Goal: Information Seeking & Learning: Learn about a topic

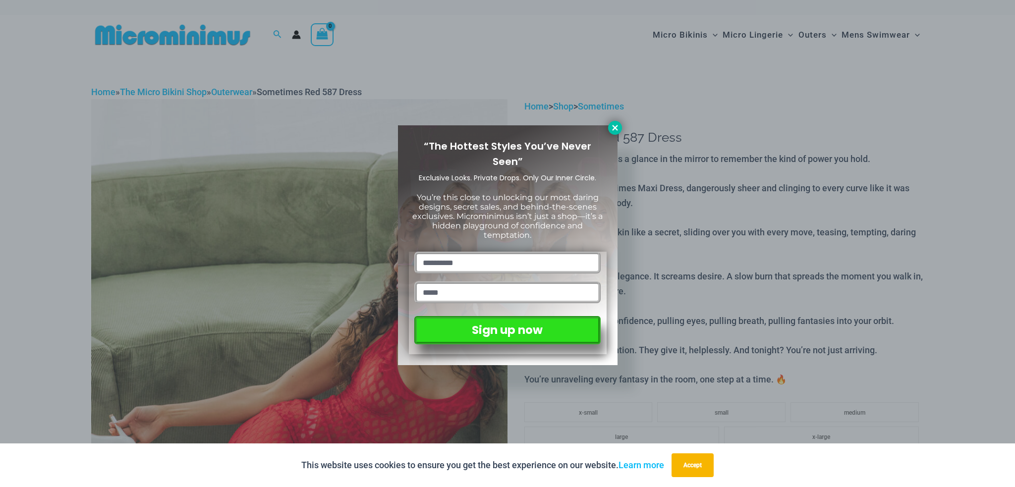
click at [617, 126] on icon at bounding box center [614, 127] width 5 height 5
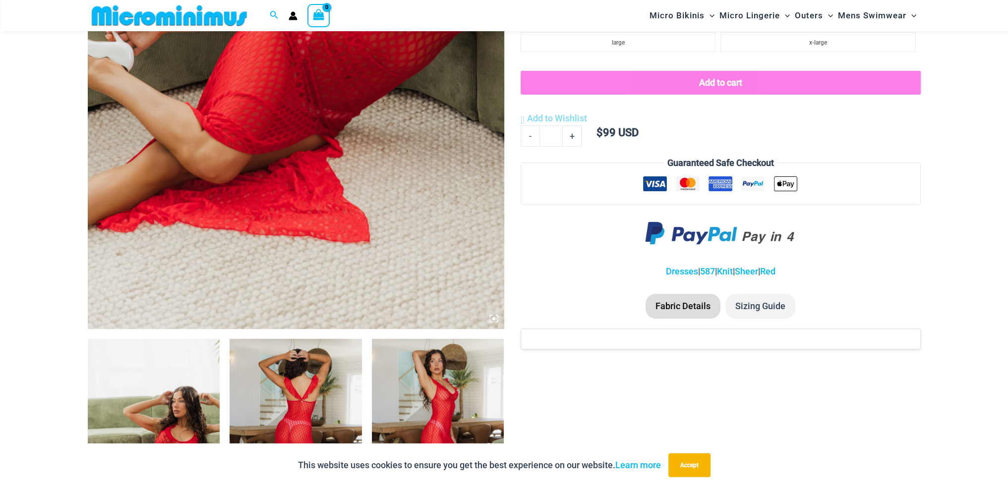
scroll to position [586, 0]
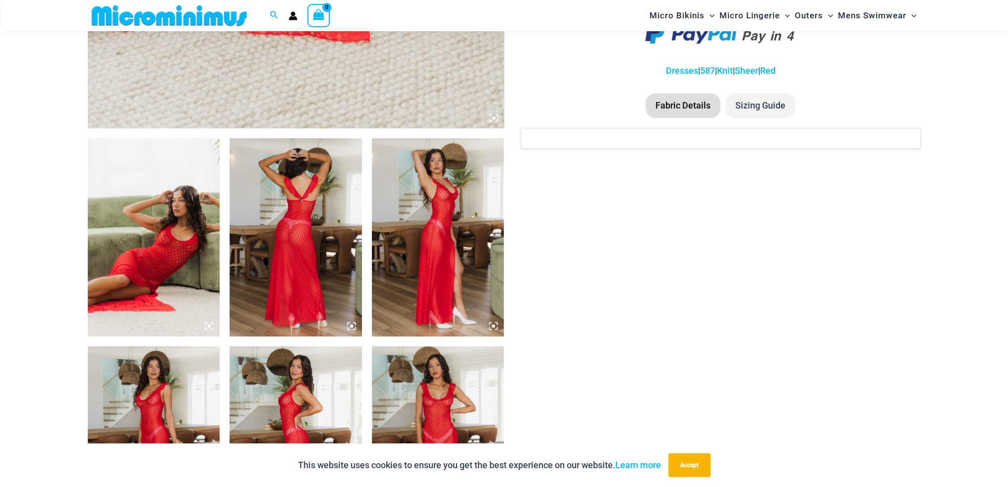
click at [166, 224] on img at bounding box center [154, 237] width 132 height 198
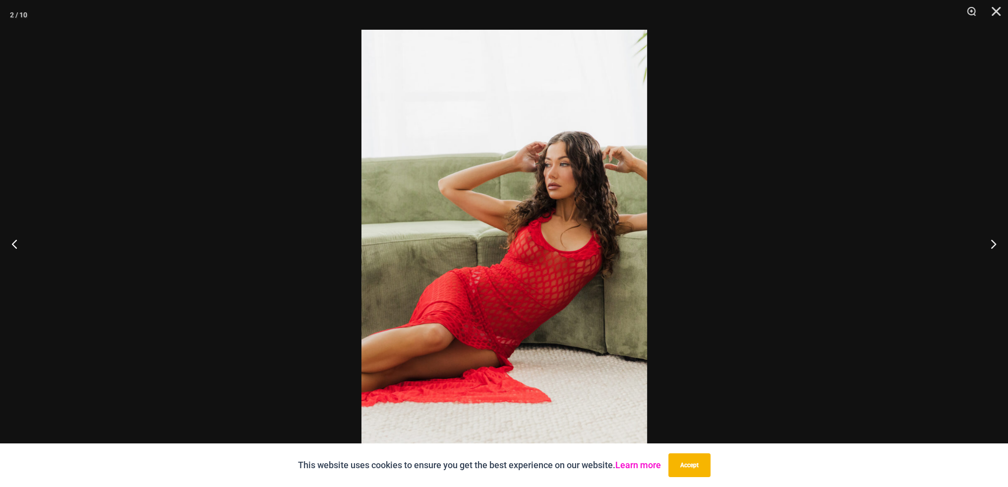
click at [638, 467] on link "Learn more" at bounding box center [638, 465] width 46 height 10
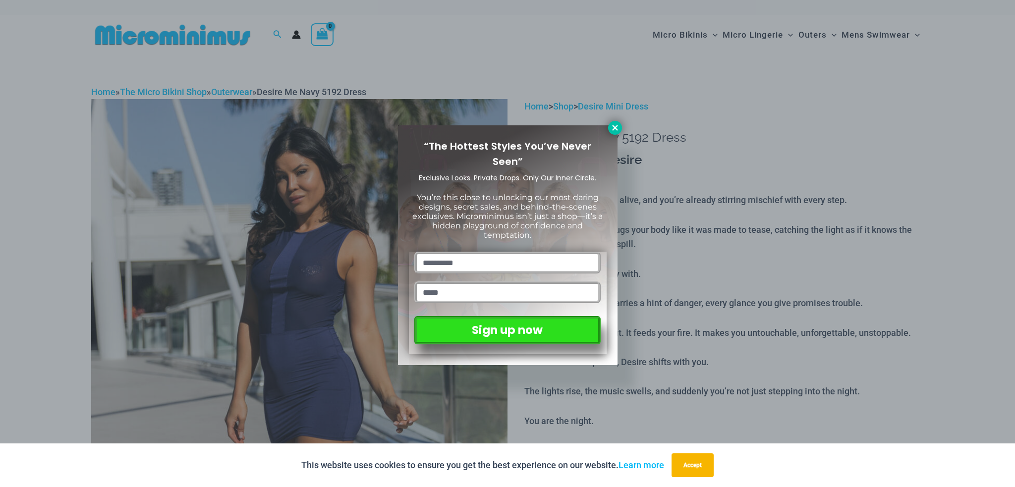
click at [617, 127] on icon at bounding box center [615, 127] width 9 height 9
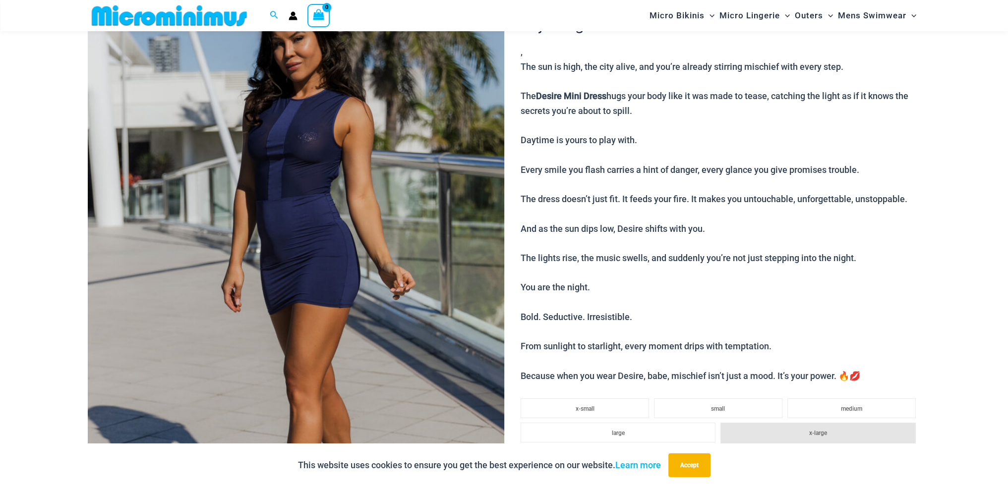
scroll to position [141, 0]
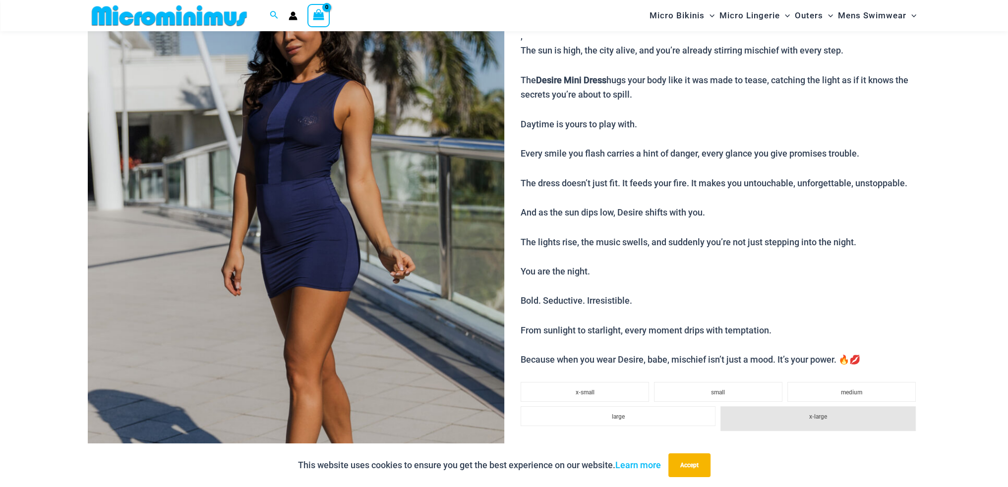
click at [446, 184] on img at bounding box center [296, 261] width 416 height 625
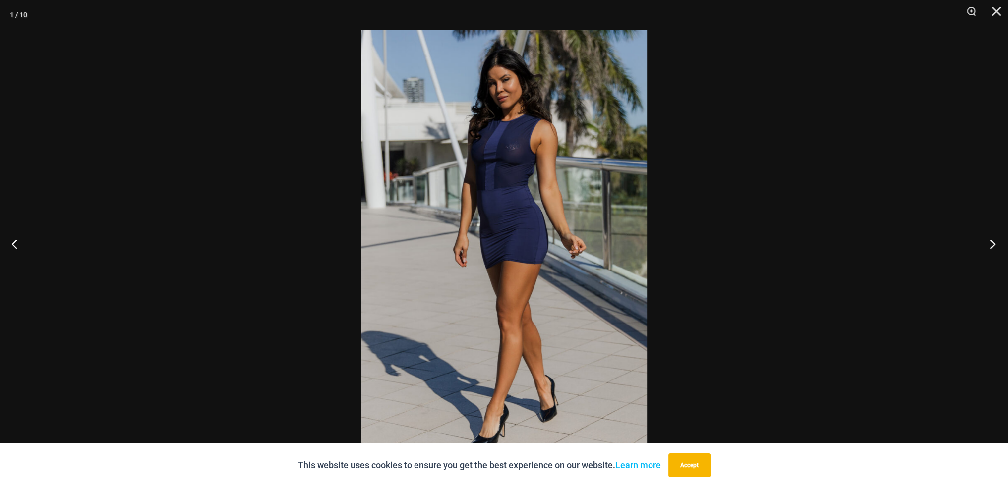
click at [997, 243] on button "Next" at bounding box center [988, 244] width 37 height 50
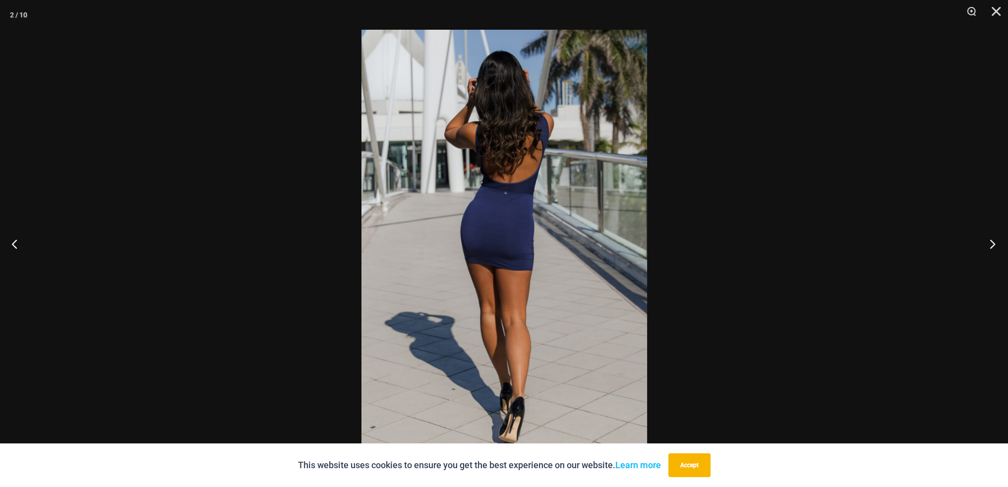
click at [995, 245] on button "Next" at bounding box center [988, 244] width 37 height 50
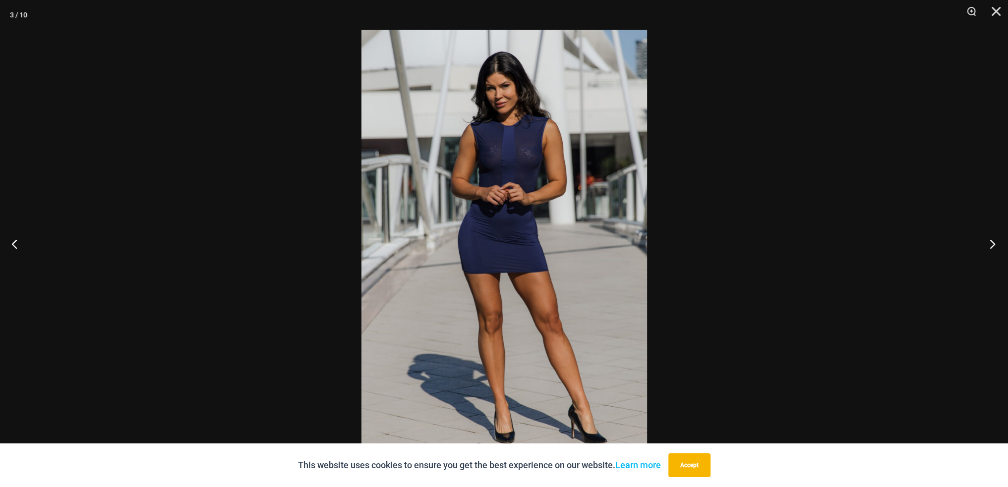
click at [994, 245] on button "Next" at bounding box center [988, 244] width 37 height 50
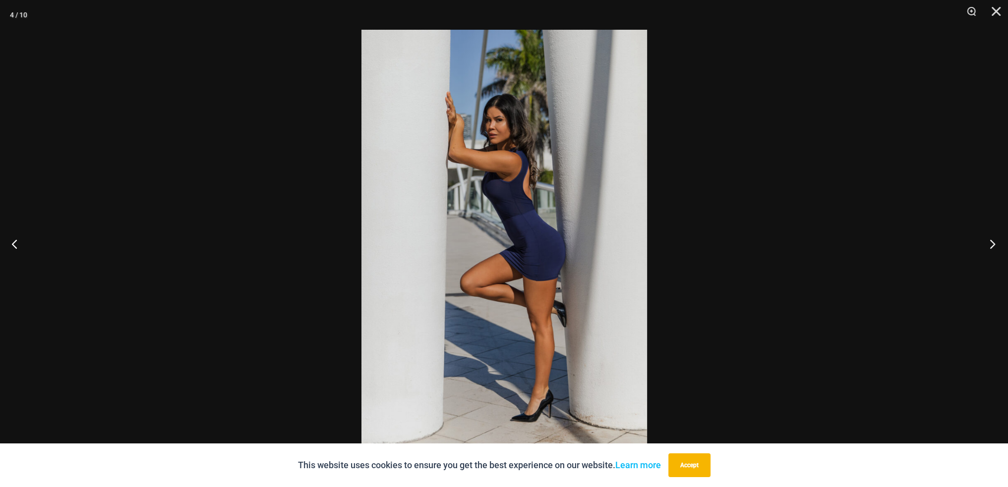
click at [993, 246] on button "Next" at bounding box center [988, 244] width 37 height 50
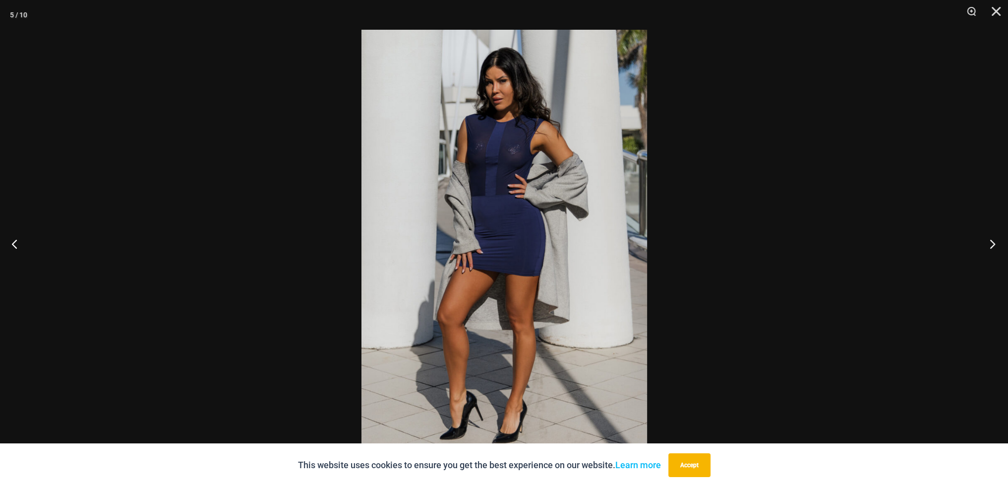
click at [993, 246] on button "Next" at bounding box center [988, 244] width 37 height 50
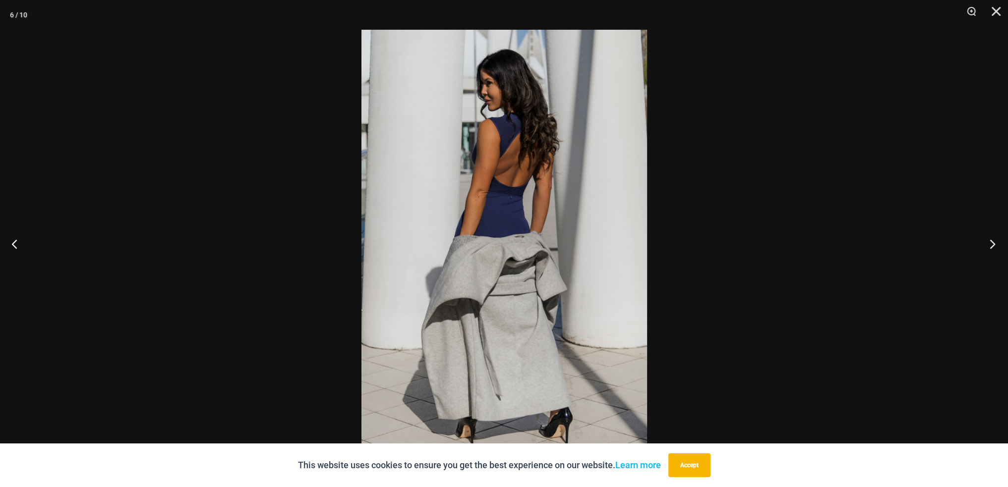
click at [993, 246] on button "Next" at bounding box center [988, 244] width 37 height 50
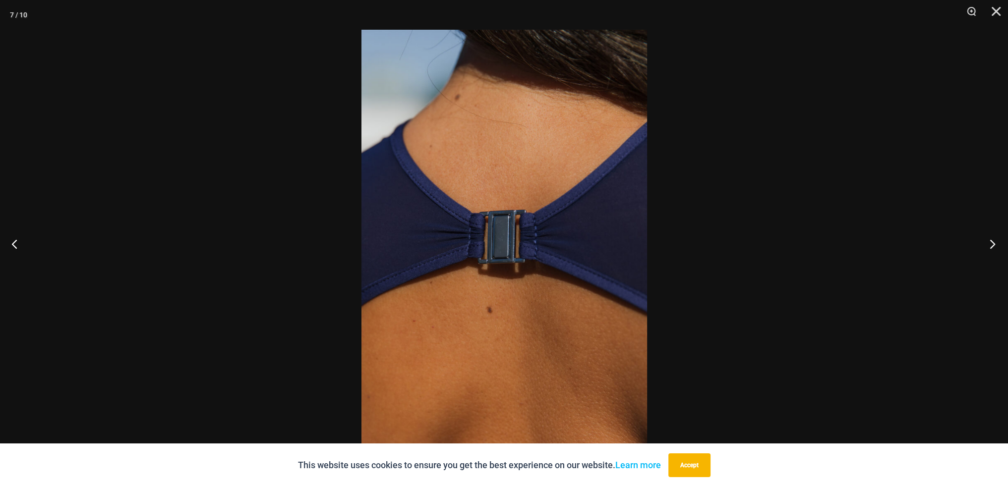
click at [993, 246] on button "Next" at bounding box center [988, 244] width 37 height 50
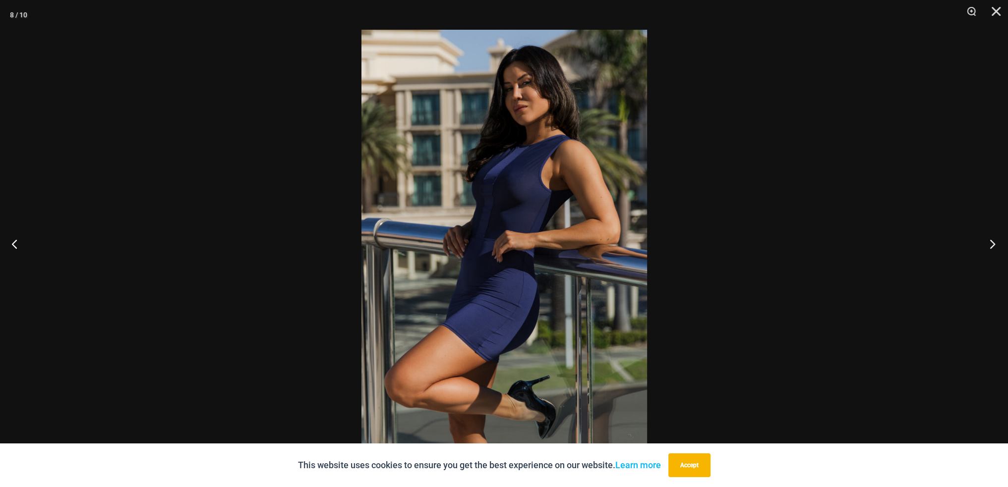
click at [993, 246] on button "Next" at bounding box center [988, 244] width 37 height 50
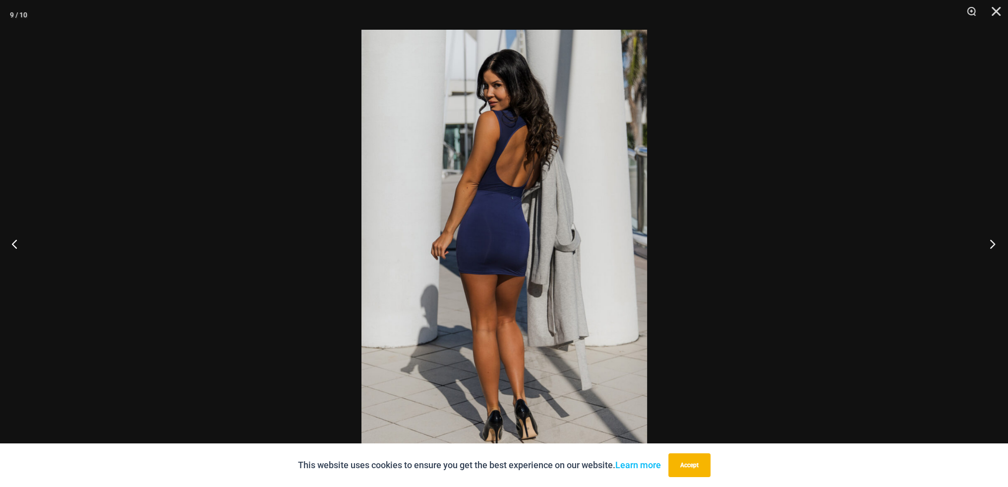
click at [993, 246] on button "Next" at bounding box center [988, 244] width 37 height 50
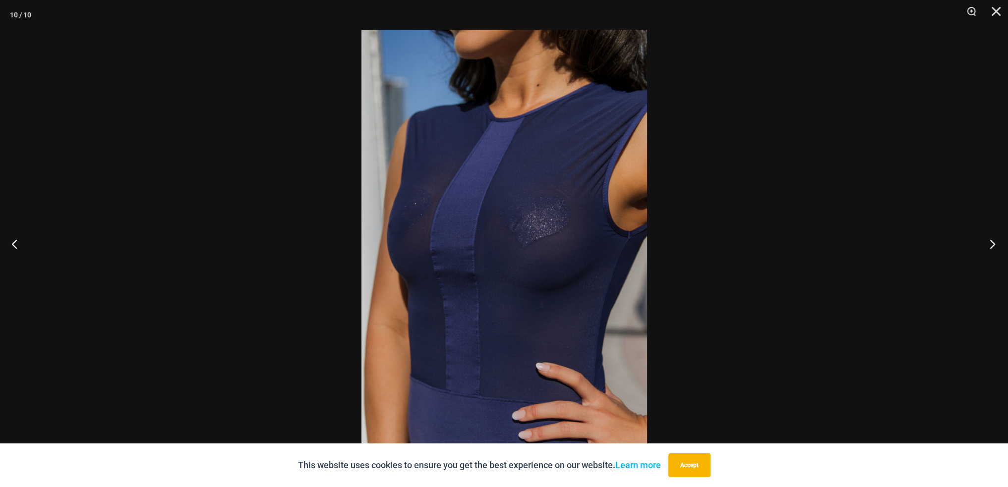
click at [993, 246] on button "Next" at bounding box center [988, 244] width 37 height 50
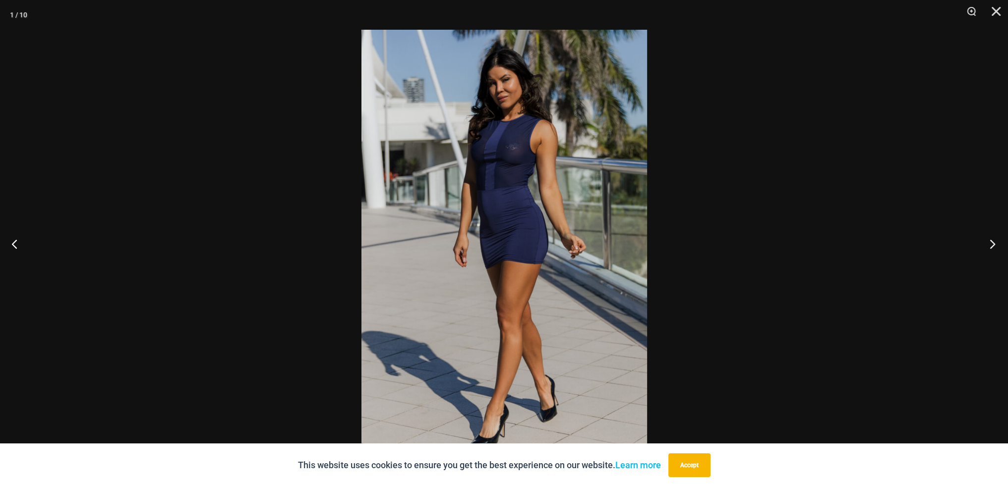
click at [993, 246] on button "Next" at bounding box center [988, 244] width 37 height 50
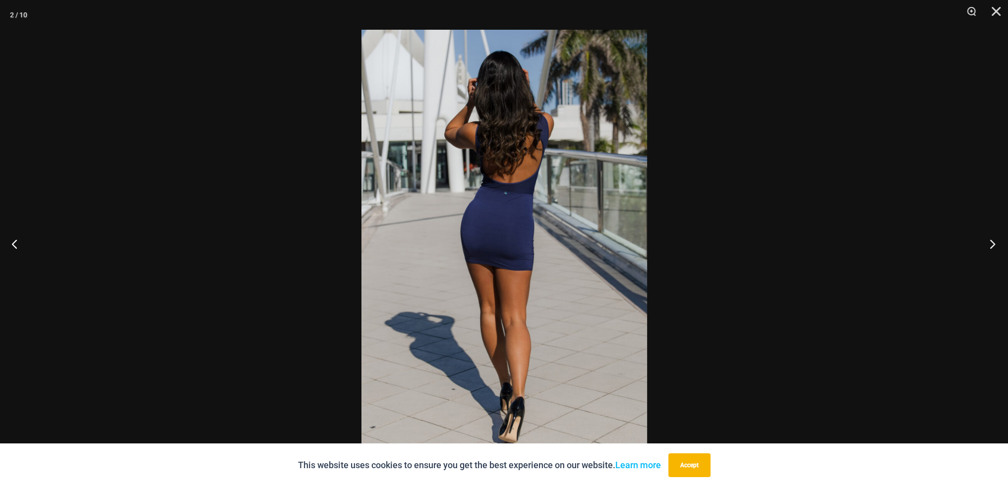
click at [993, 246] on button "Next" at bounding box center [988, 244] width 37 height 50
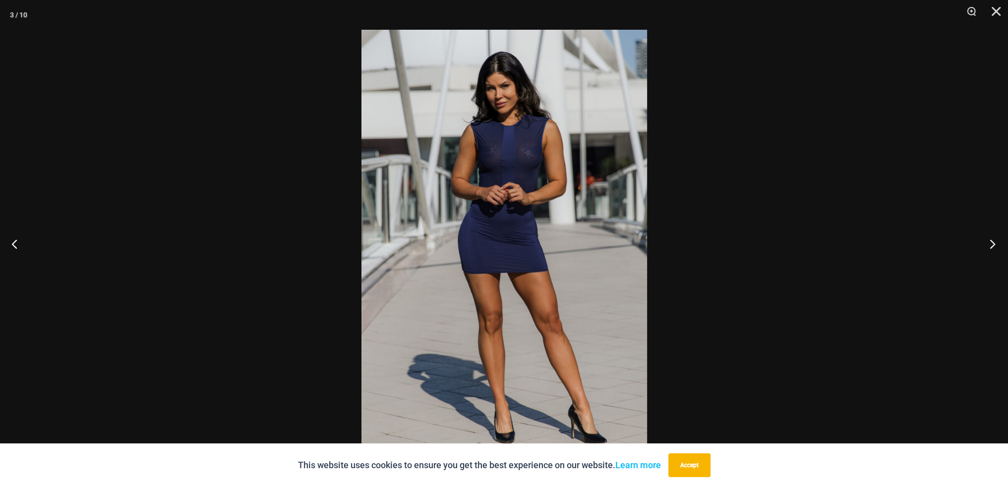
click at [993, 246] on button "Next" at bounding box center [988, 244] width 37 height 50
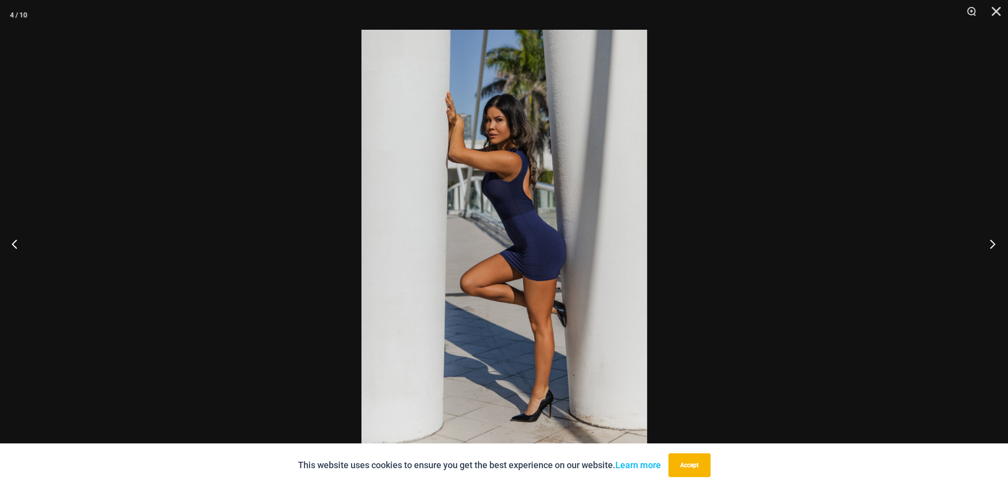
click at [993, 246] on button "Next" at bounding box center [988, 244] width 37 height 50
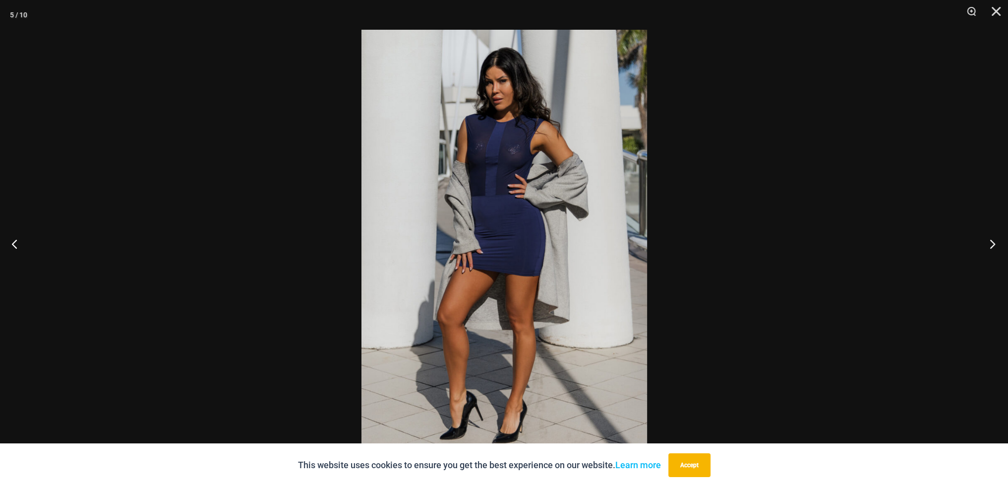
click at [993, 246] on button "Next" at bounding box center [988, 244] width 37 height 50
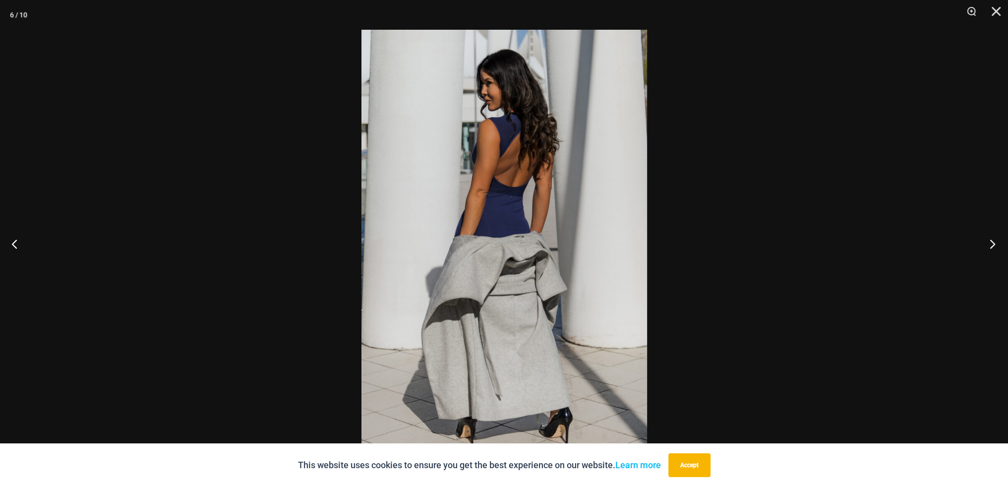
click at [993, 246] on button "Next" at bounding box center [988, 244] width 37 height 50
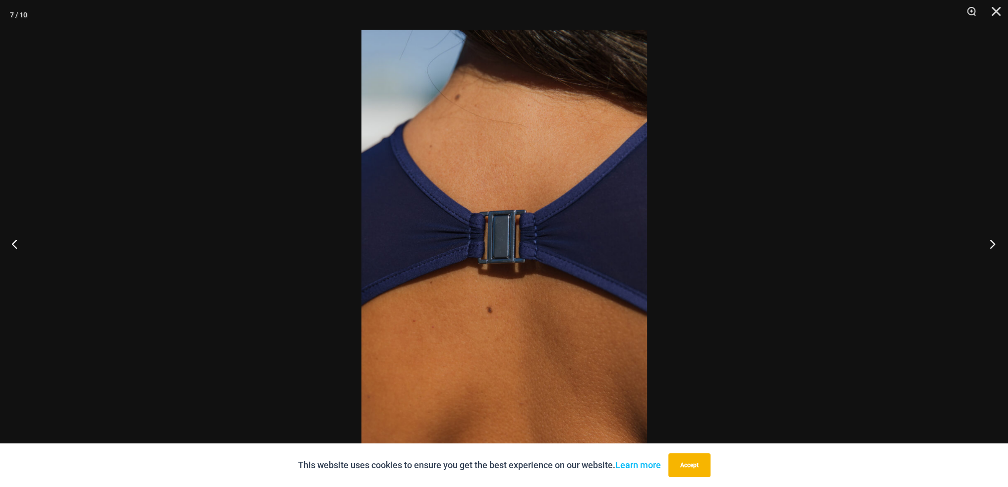
click at [993, 246] on button "Next" at bounding box center [988, 244] width 37 height 50
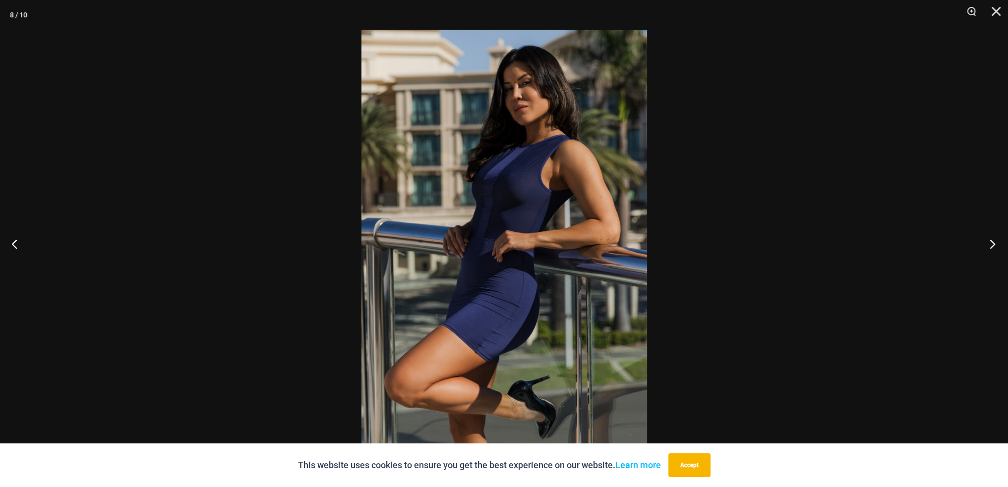
click at [993, 246] on button "Next" at bounding box center [988, 244] width 37 height 50
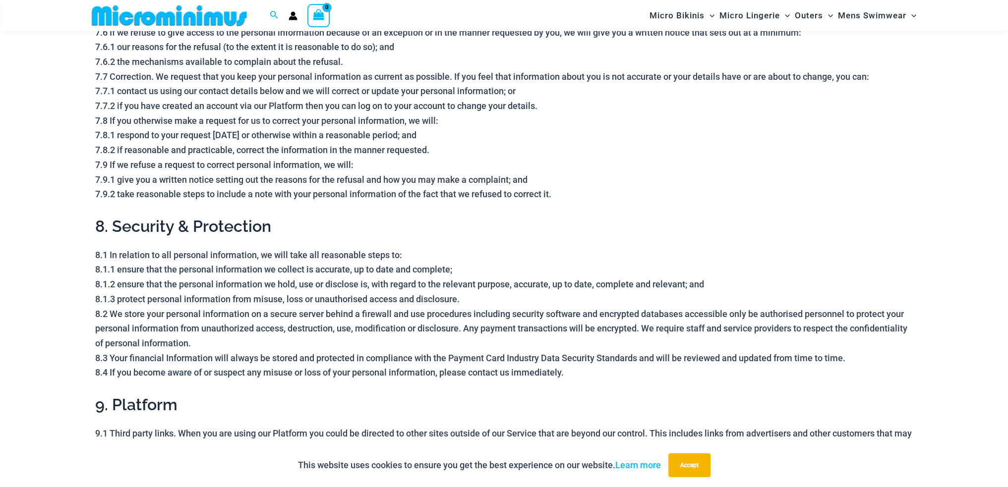
scroll to position [2073, 0]
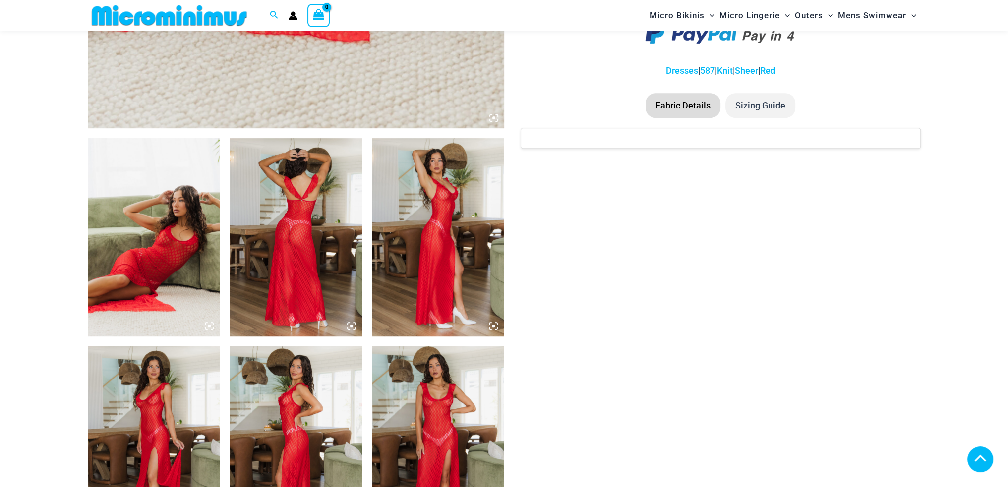
scroll to position [586, 0]
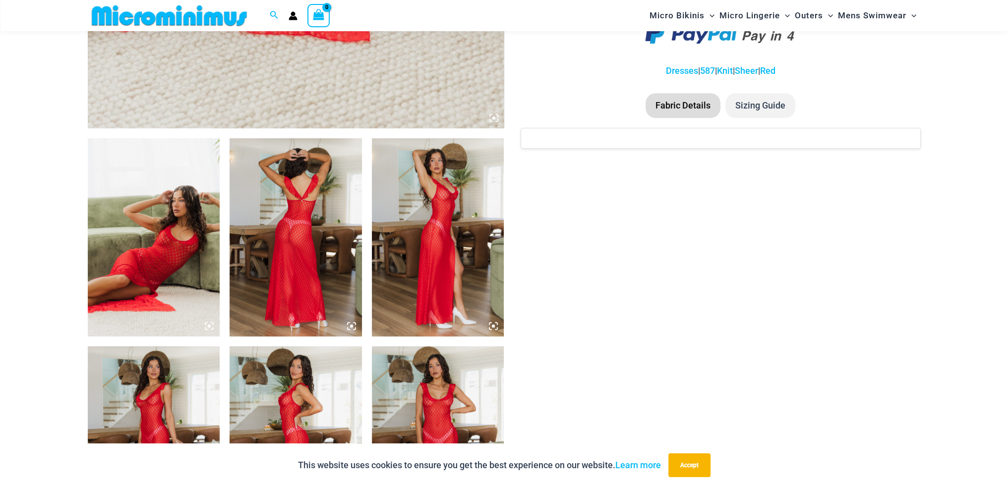
click at [204, 326] on img at bounding box center [154, 237] width 132 height 198
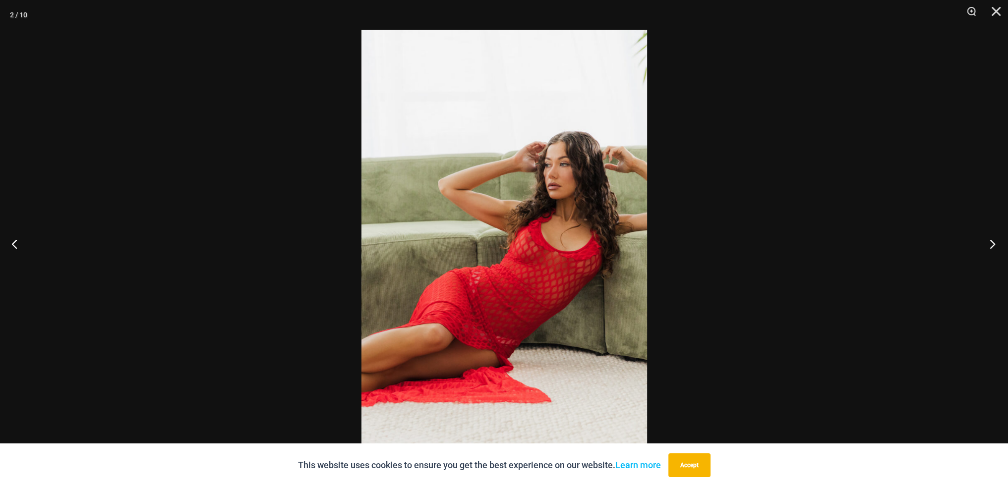
click at [993, 241] on button "Next" at bounding box center [988, 244] width 37 height 50
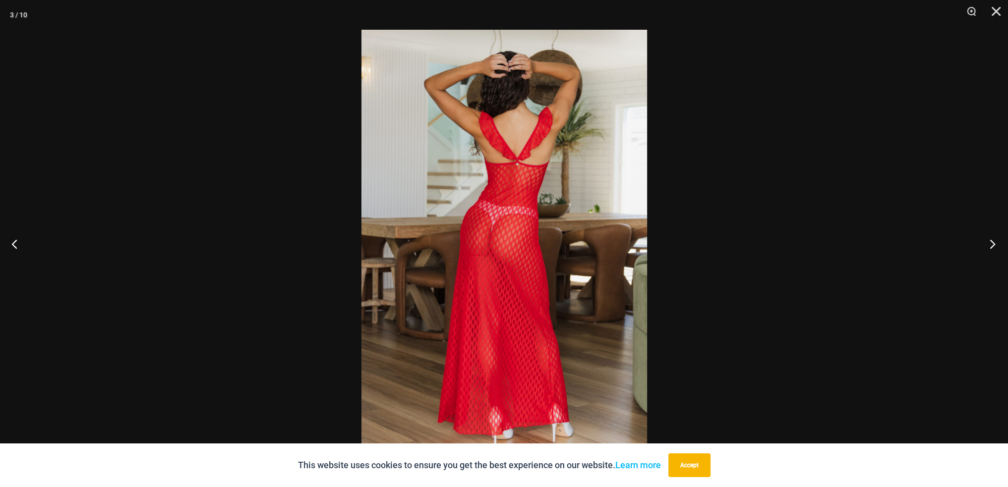
click at [993, 241] on button "Next" at bounding box center [988, 244] width 37 height 50
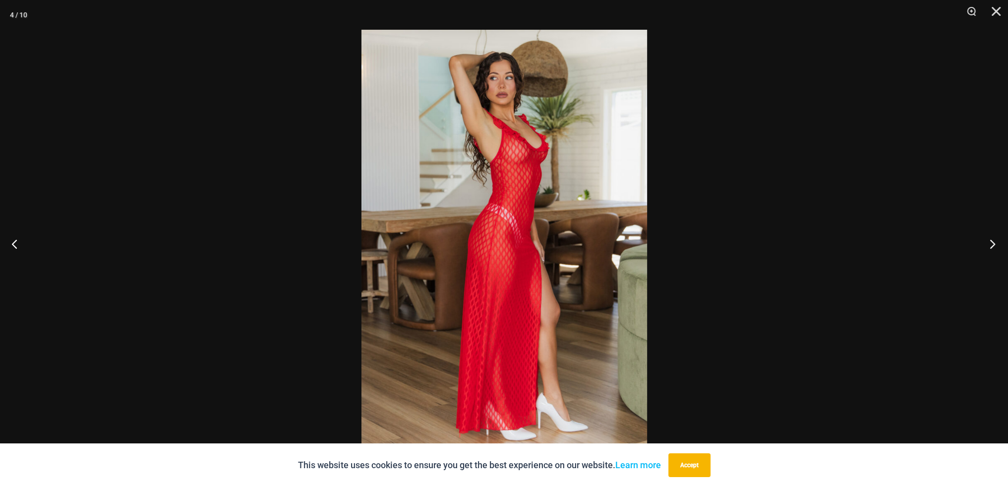
click at [993, 241] on button "Next" at bounding box center [988, 244] width 37 height 50
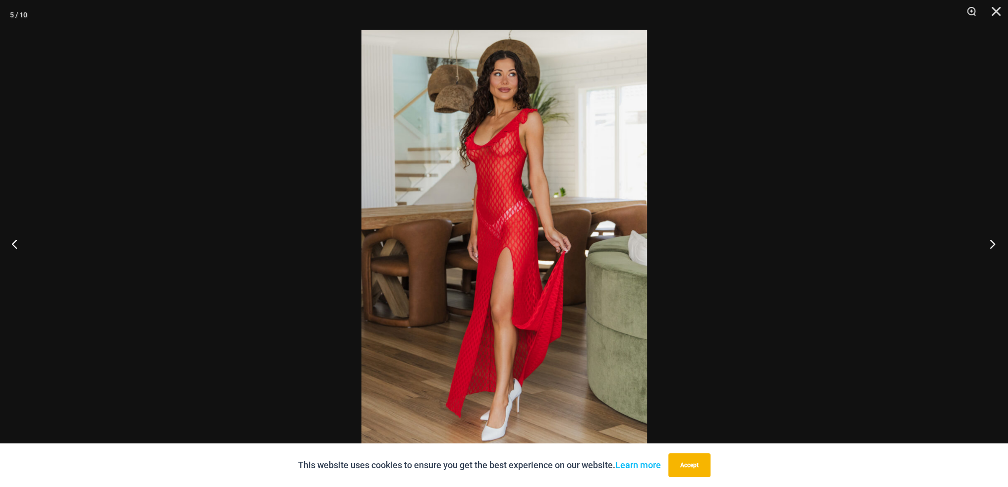
click at [993, 241] on button "Next" at bounding box center [988, 244] width 37 height 50
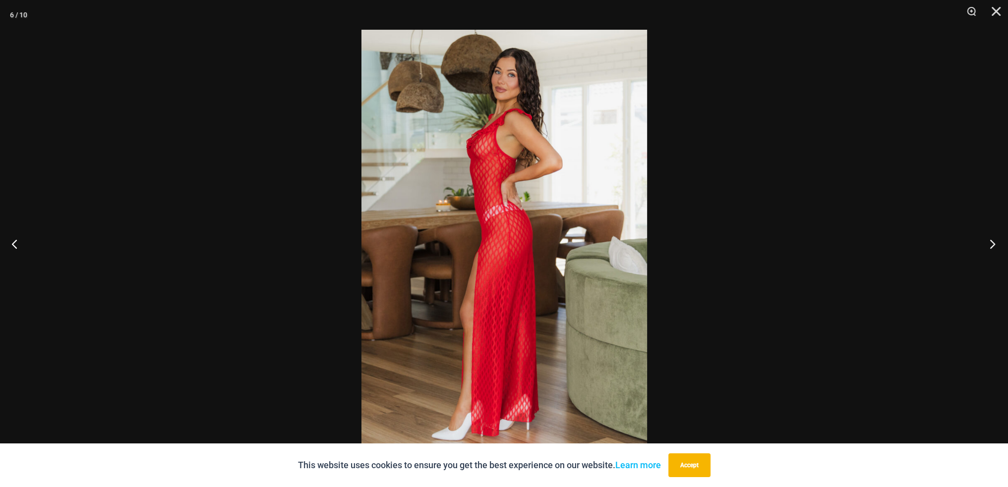
click at [993, 241] on button "Next" at bounding box center [988, 244] width 37 height 50
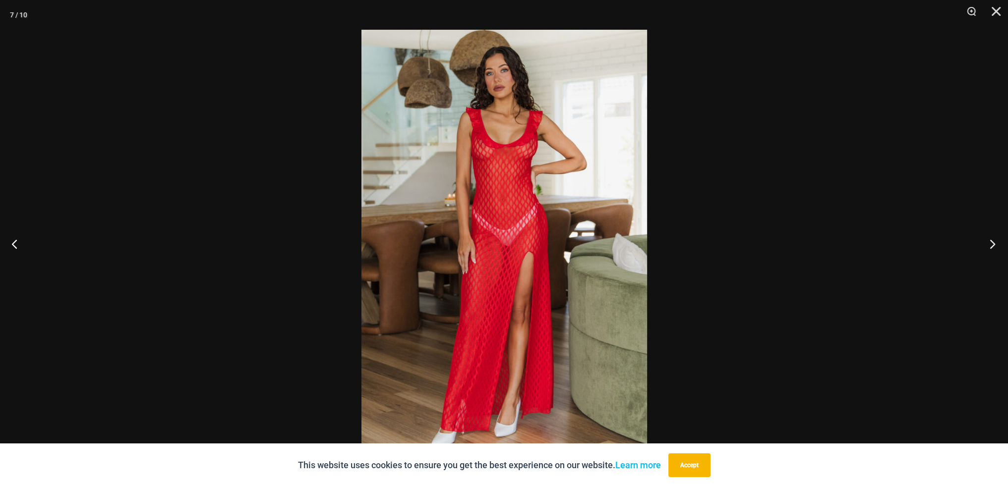
click at [993, 241] on button "Next" at bounding box center [988, 244] width 37 height 50
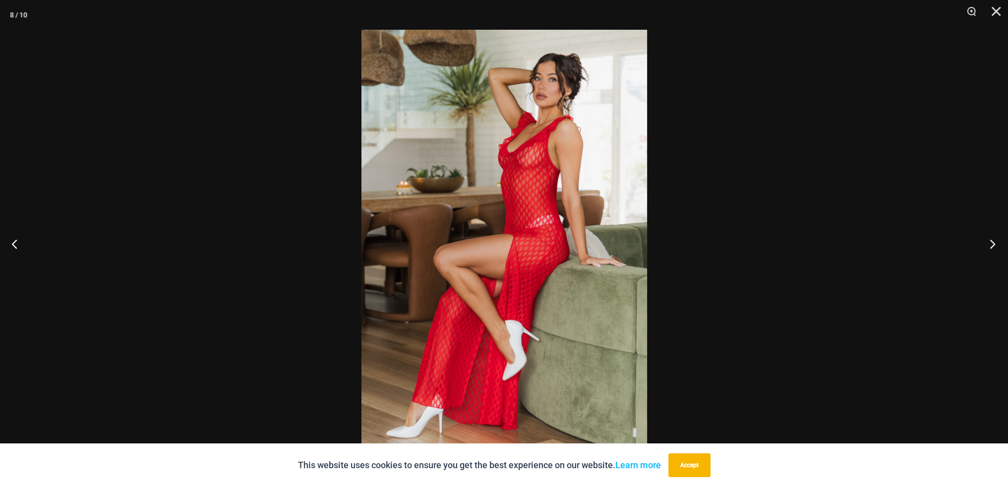
click at [993, 241] on button "Next" at bounding box center [988, 244] width 37 height 50
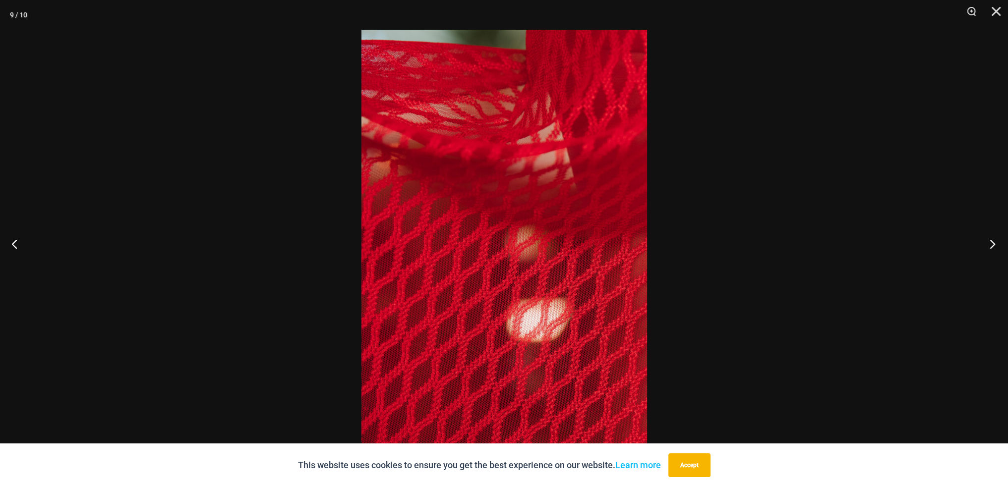
click at [993, 241] on button "Next" at bounding box center [988, 244] width 37 height 50
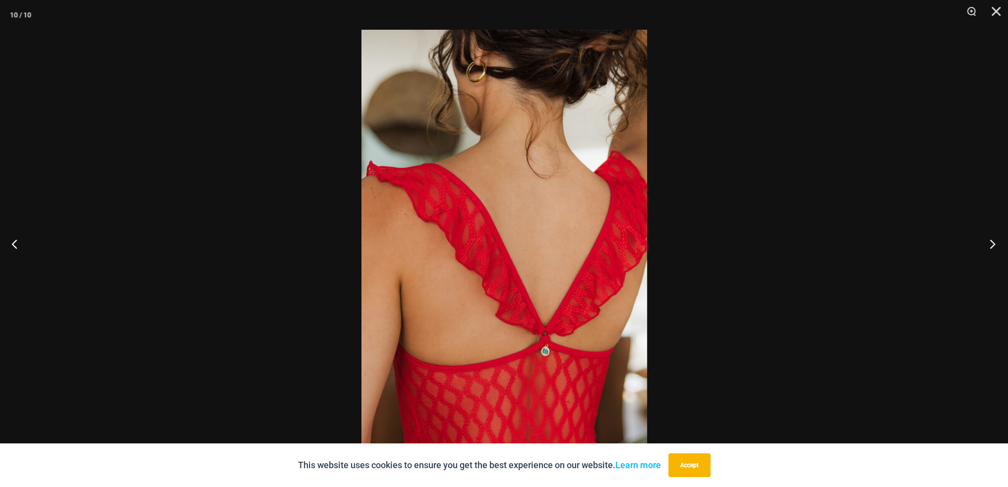
click at [993, 241] on button "Next" at bounding box center [988, 244] width 37 height 50
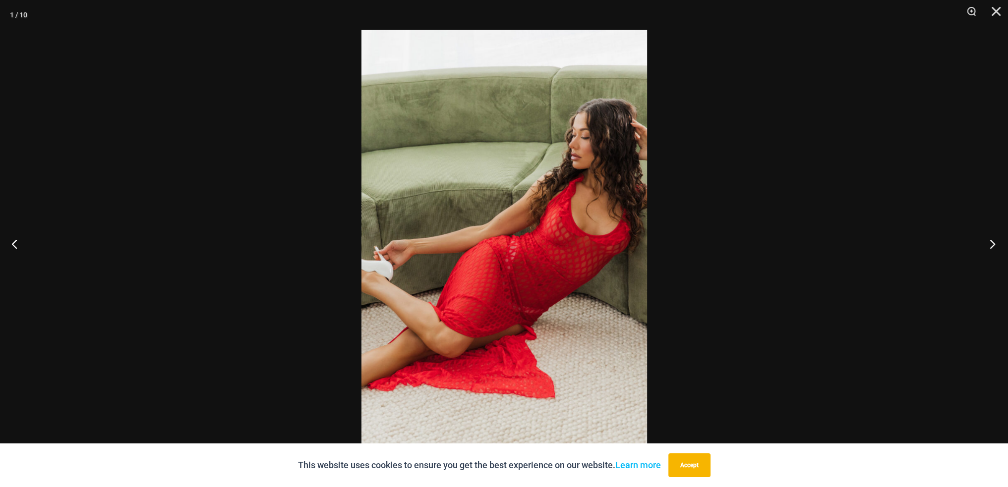
click at [993, 241] on button "Next" at bounding box center [988, 244] width 37 height 50
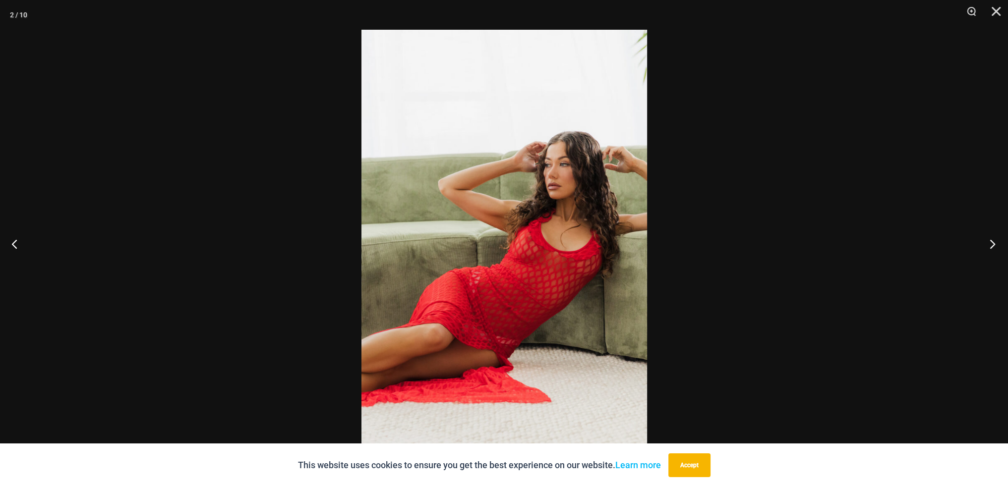
click at [993, 241] on button "Next" at bounding box center [988, 244] width 37 height 50
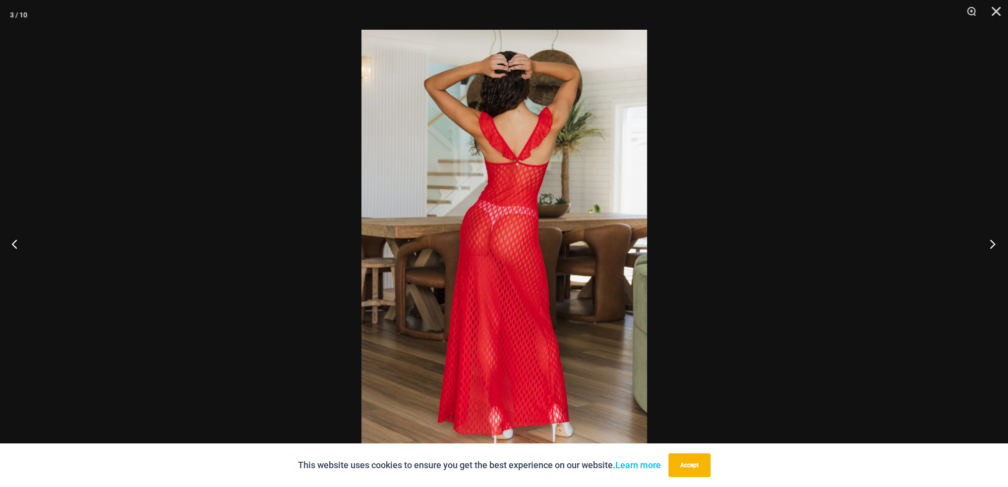
click at [993, 241] on button "Next" at bounding box center [988, 244] width 37 height 50
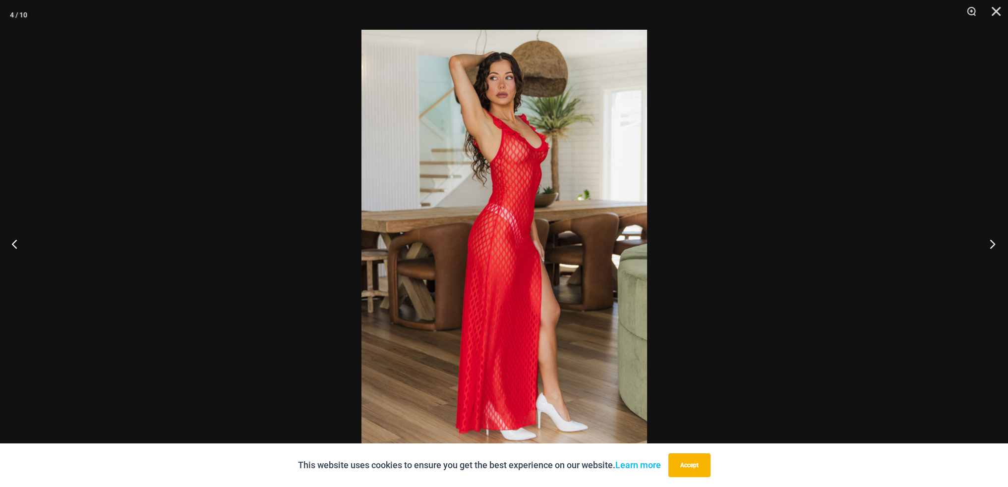
click at [993, 241] on button "Next" at bounding box center [988, 244] width 37 height 50
